Goal: Check status

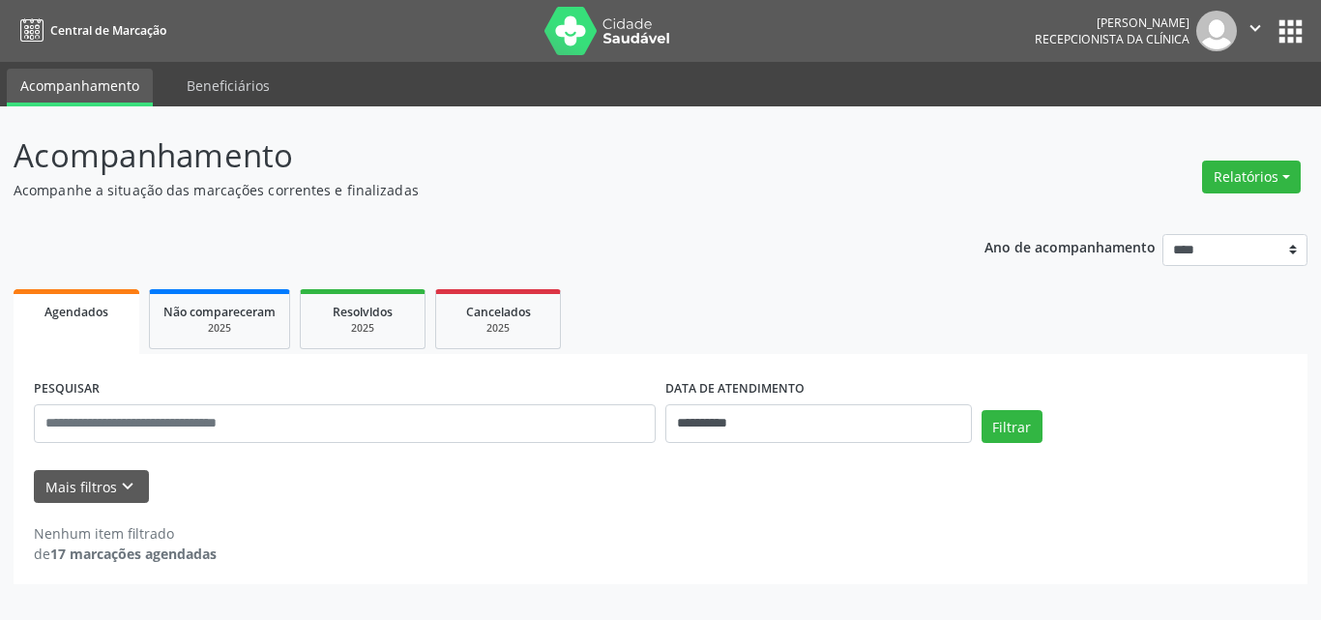
click at [772, 230] on div "**********" at bounding box center [661, 402] width 1294 height 365
